Goal: Find contact information: Find contact information

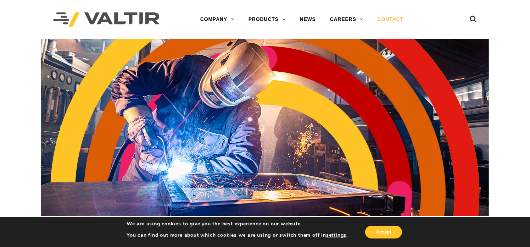
click at [388, 17] on link "CONTACT" at bounding box center [391, 19] width 40 height 14
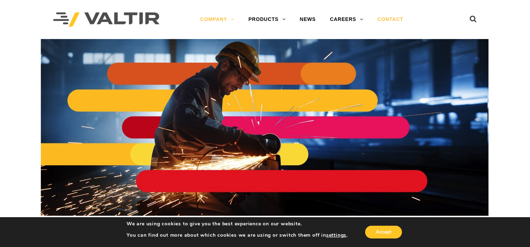
click at [394, 16] on link "CONTACT" at bounding box center [391, 19] width 40 height 14
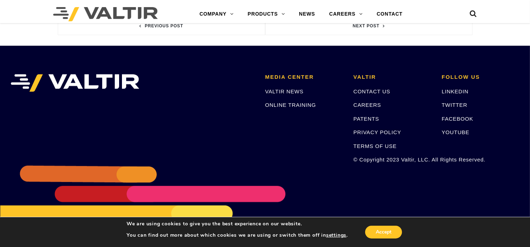
scroll to position [440, 0]
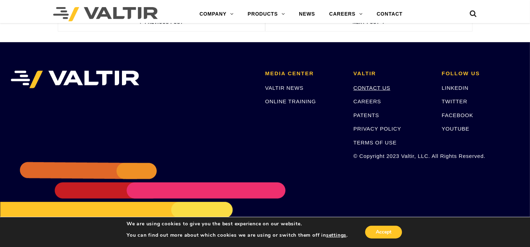
click at [365, 85] on link "CONTACT US" at bounding box center [372, 88] width 37 height 6
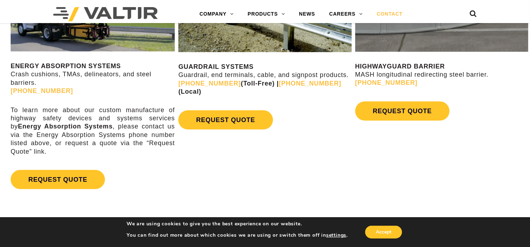
scroll to position [426, 0]
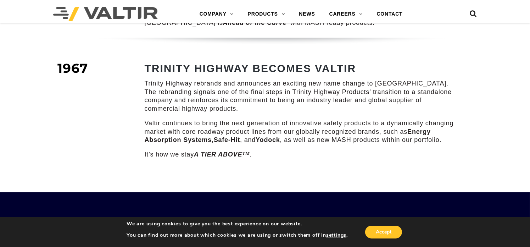
scroll to position [1145, 0]
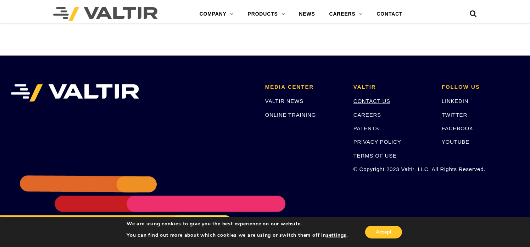
click at [372, 98] on link "CONTACT US" at bounding box center [372, 101] width 37 height 6
